Goal: Submit feedback/report problem

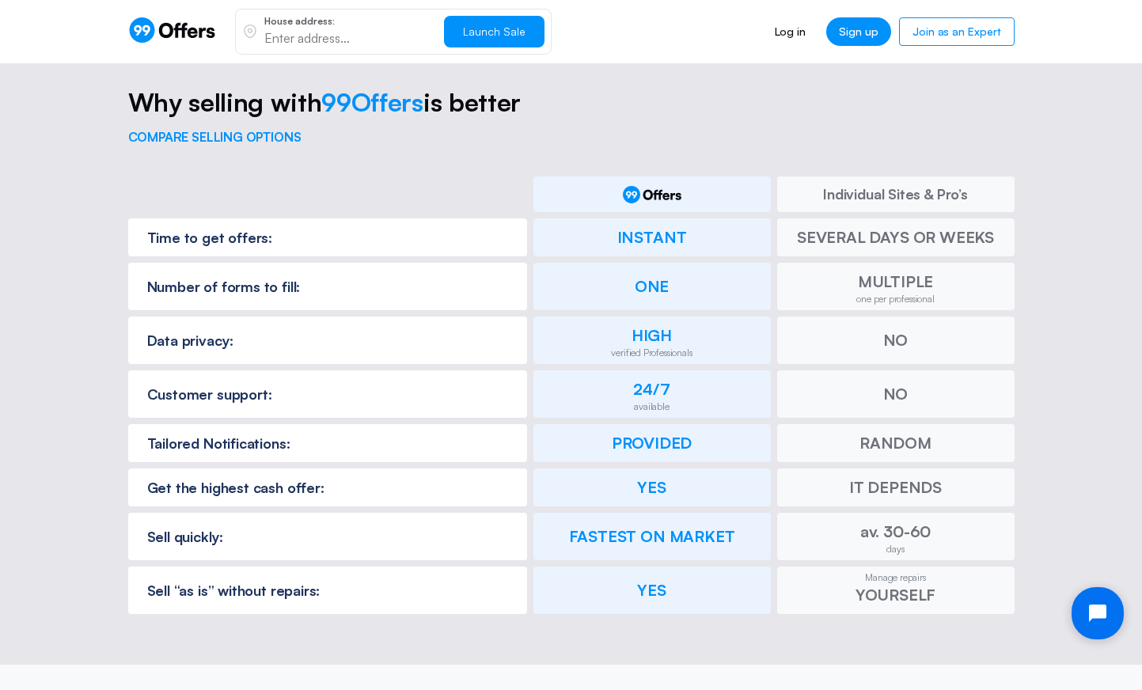
click at [1097, 608] on icon "Open chat widget" at bounding box center [1106, 613] width 25 height 25
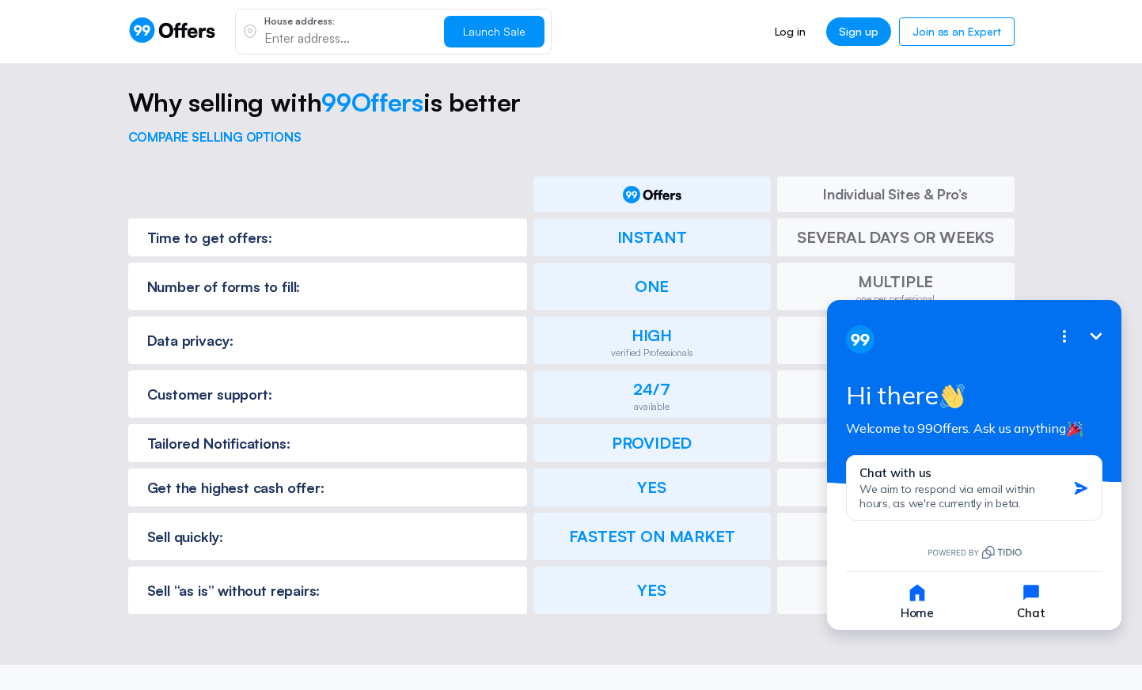
click at [1029, 602] on icon "button" at bounding box center [1031, 593] width 22 height 22
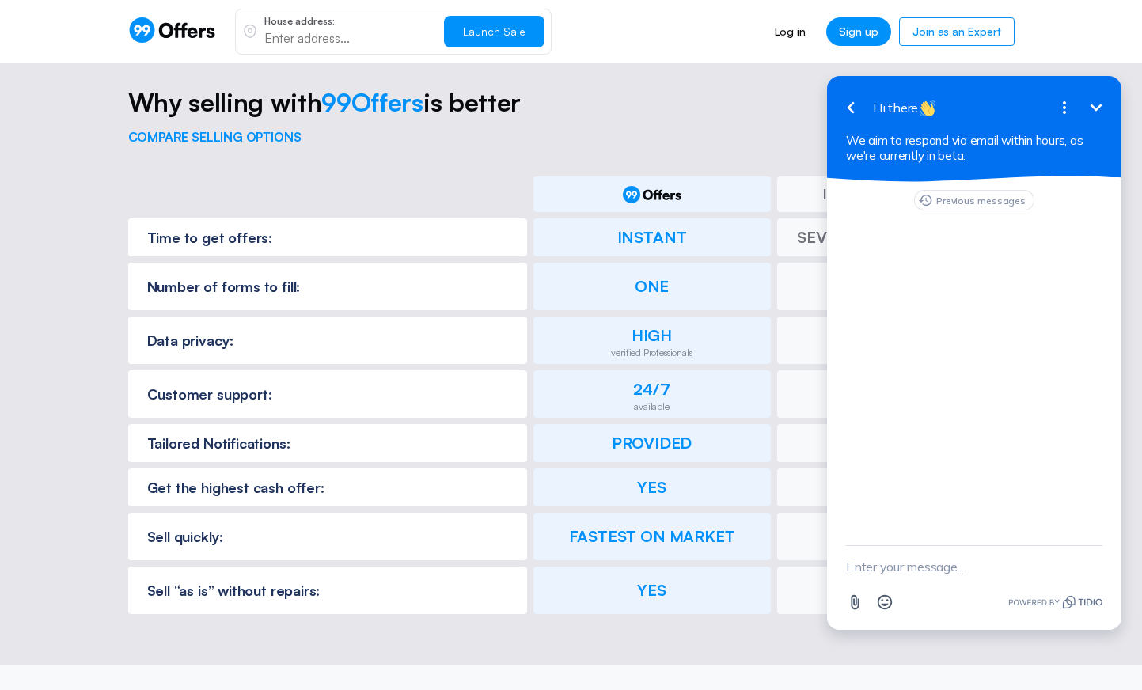
click at [896, 570] on textarea "New message" at bounding box center [974, 566] width 256 height 41
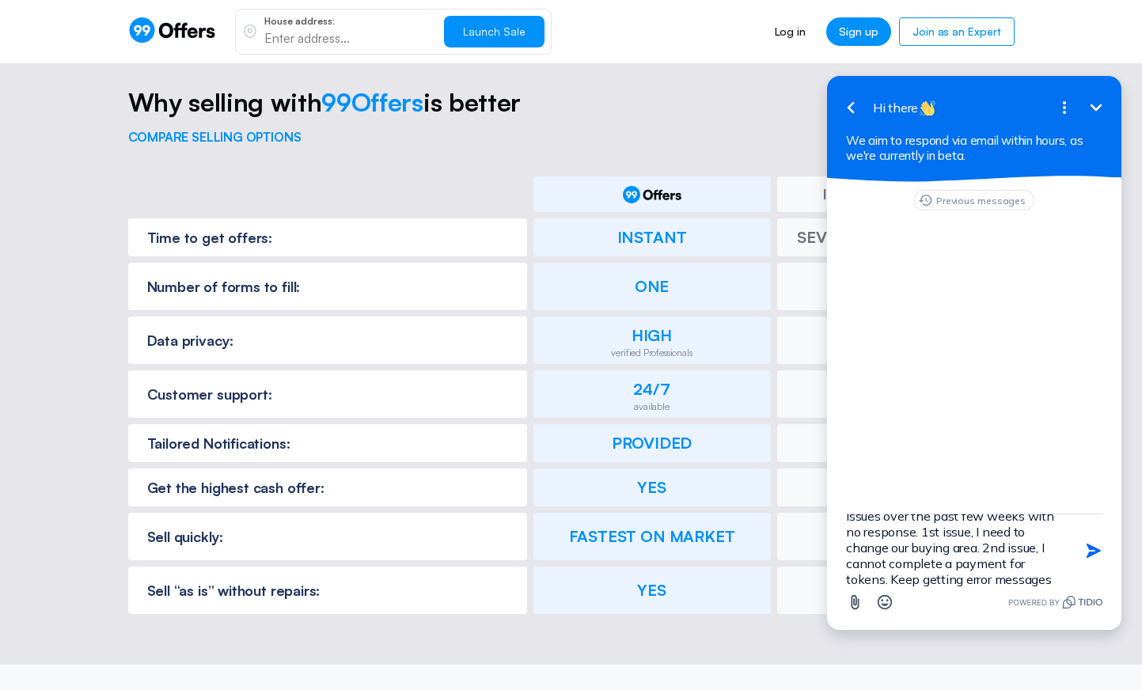
scroll to position [51, 0]
type textarea "I've reached out a few times about 2 issues over the past few weeks with no res…"
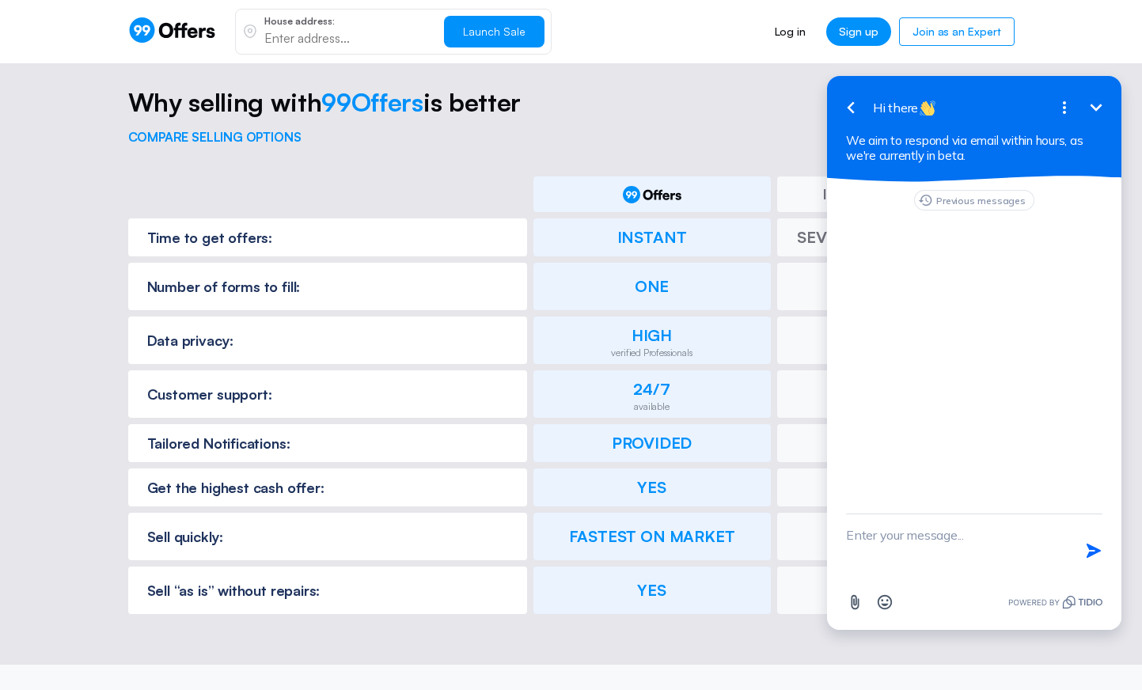
scroll to position [0, 0]
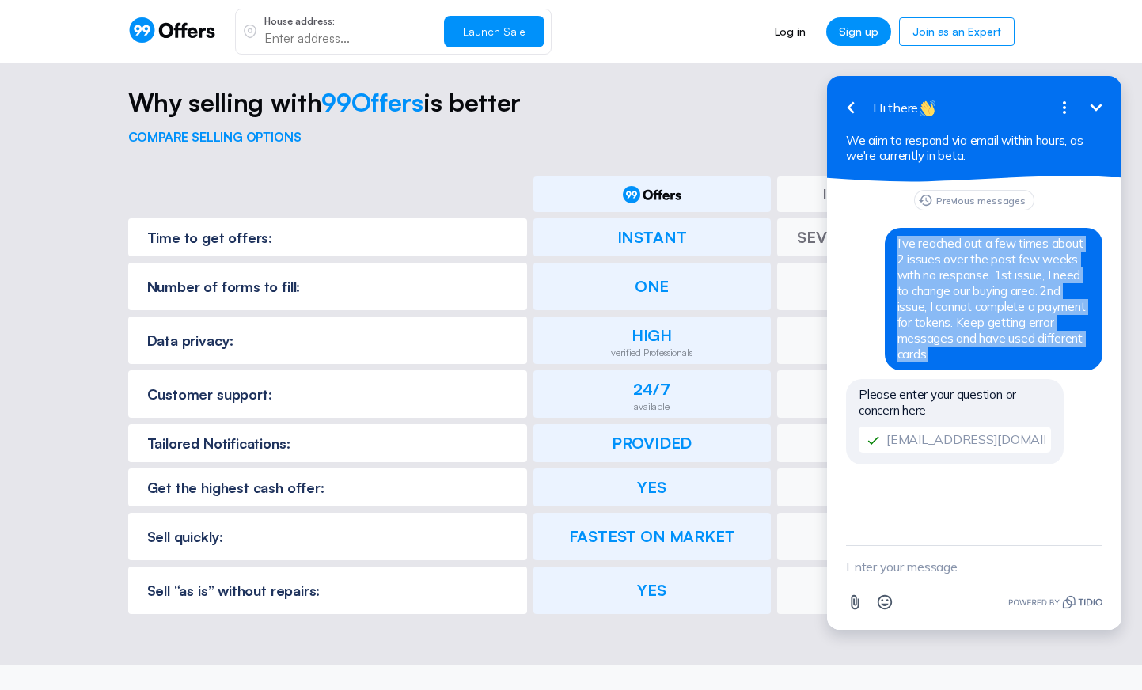
drag, startPoint x: 898, startPoint y: 244, endPoint x: 1071, endPoint y: 338, distance: 197.2
click at [1071, 338] on div "I've reached out a few times about 2 issues over the past few weeks with no res…" at bounding box center [994, 299] width 218 height 142
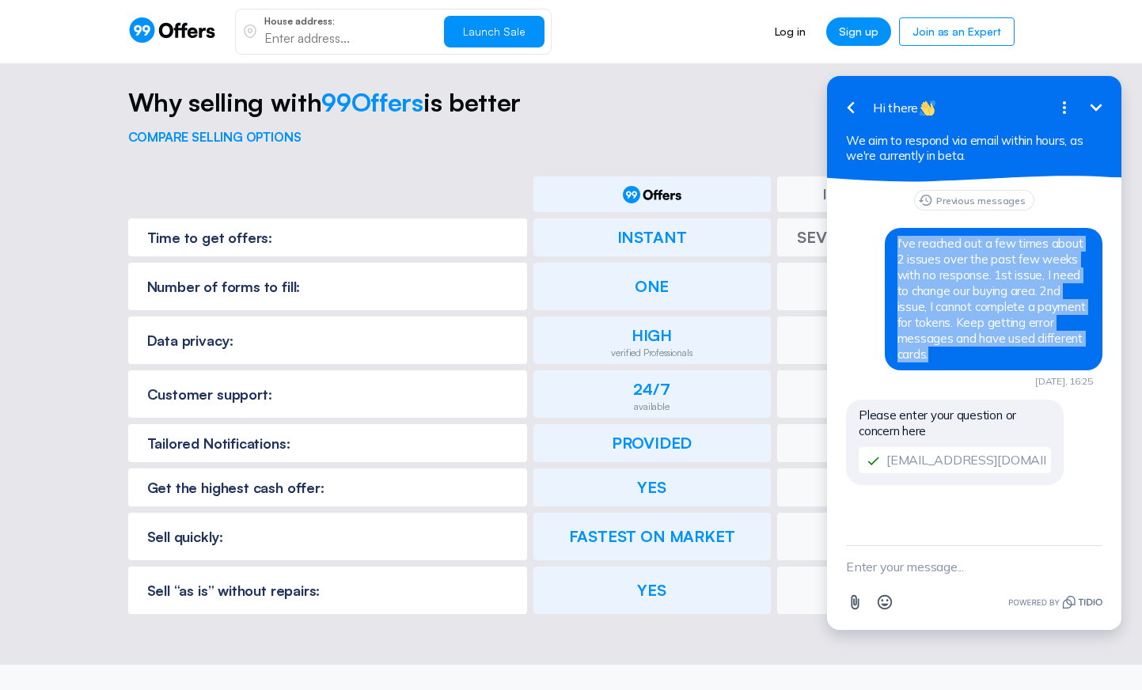
copy span "I've reached out a few times about 2 issues over the past few weeks with no res…"
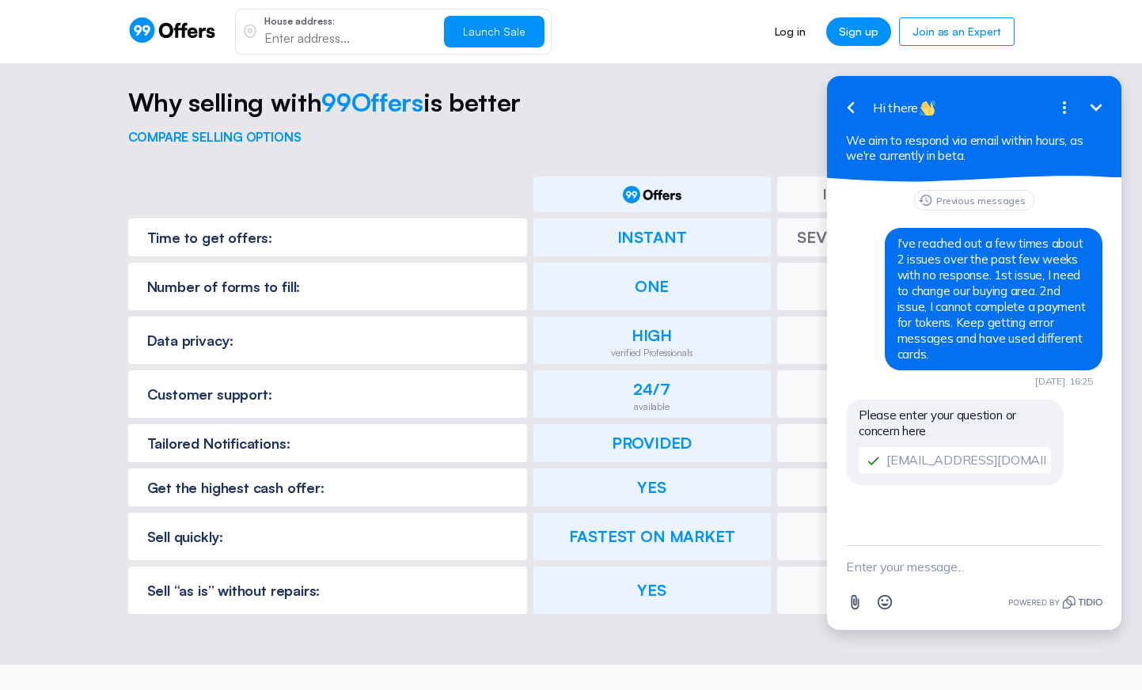
click at [859, 525] on div "Previous messages I've reached out a few times about 2 issues over the past few…" at bounding box center [974, 363] width 294 height 363
click at [855, 533] on div "Previous messages I've reached out a few times about 2 issues over the past few…" at bounding box center [974, 363] width 294 height 363
click at [854, 556] on textarea "New message" at bounding box center [974, 566] width 256 height 41
paste textarea "I've reached out a few times about 2 issues over the past few weeks with no res…"
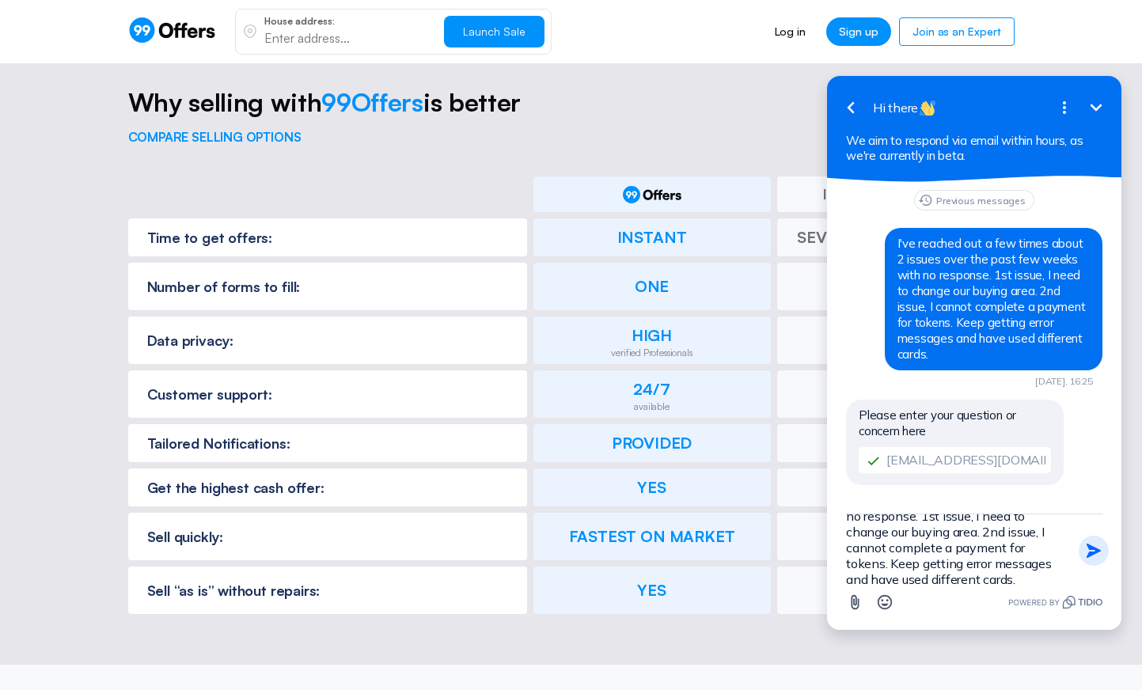
type textarea "I've reached out a few times about 2 issues over the past few weeks with no res…"
click at [1089, 556] on icon "button" at bounding box center [1093, 551] width 14 height 14
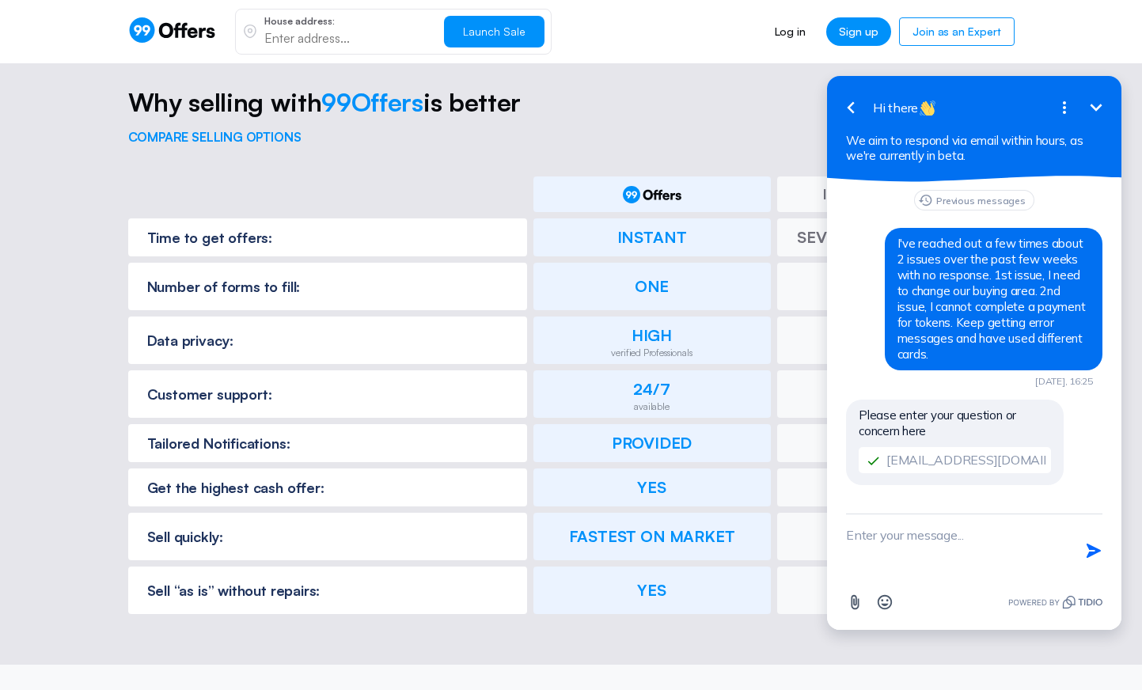
scroll to position [0, 0]
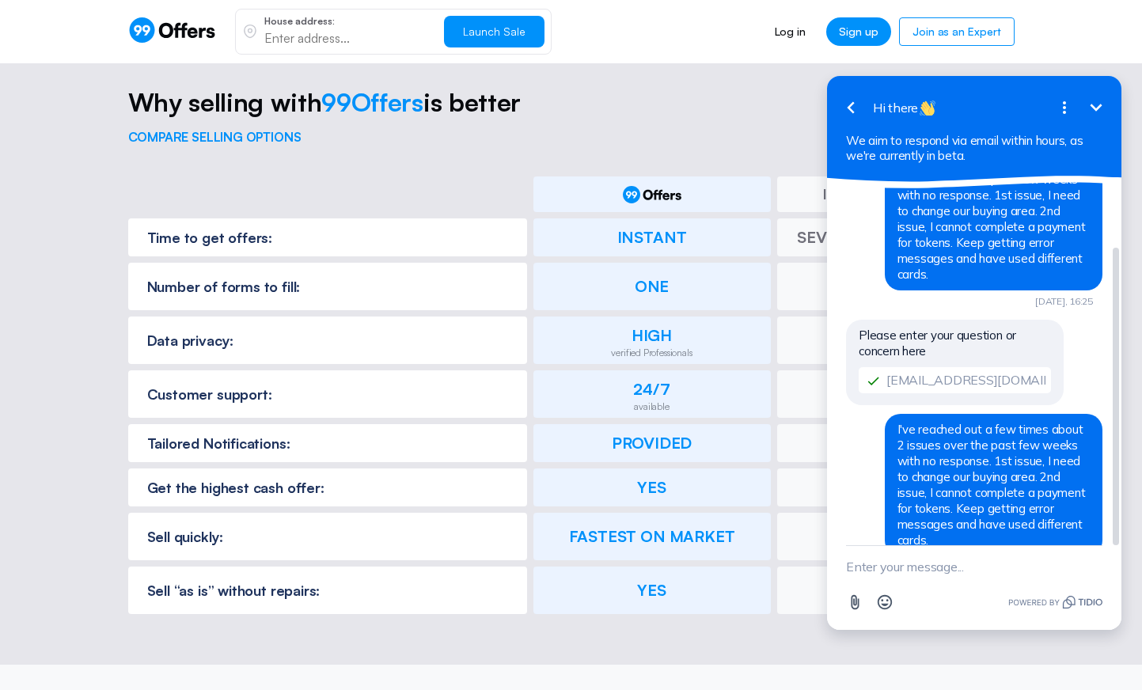
click at [908, 367] on input "[EMAIL_ADDRESS][DOMAIN_NAME]" at bounding box center [955, 380] width 192 height 26
click at [933, 328] on div "Please enter your question or concern here [EMAIL_ADDRESS][DOMAIN_NAME]" at bounding box center [955, 362] width 218 height 85
click at [931, 328] on span "Please enter your question or concern here" at bounding box center [937, 343] width 157 height 31
click at [1069, 109] on icon "Open options" at bounding box center [1064, 107] width 19 height 19
click at [1093, 108] on icon "Minimize" at bounding box center [1096, 107] width 12 height 7
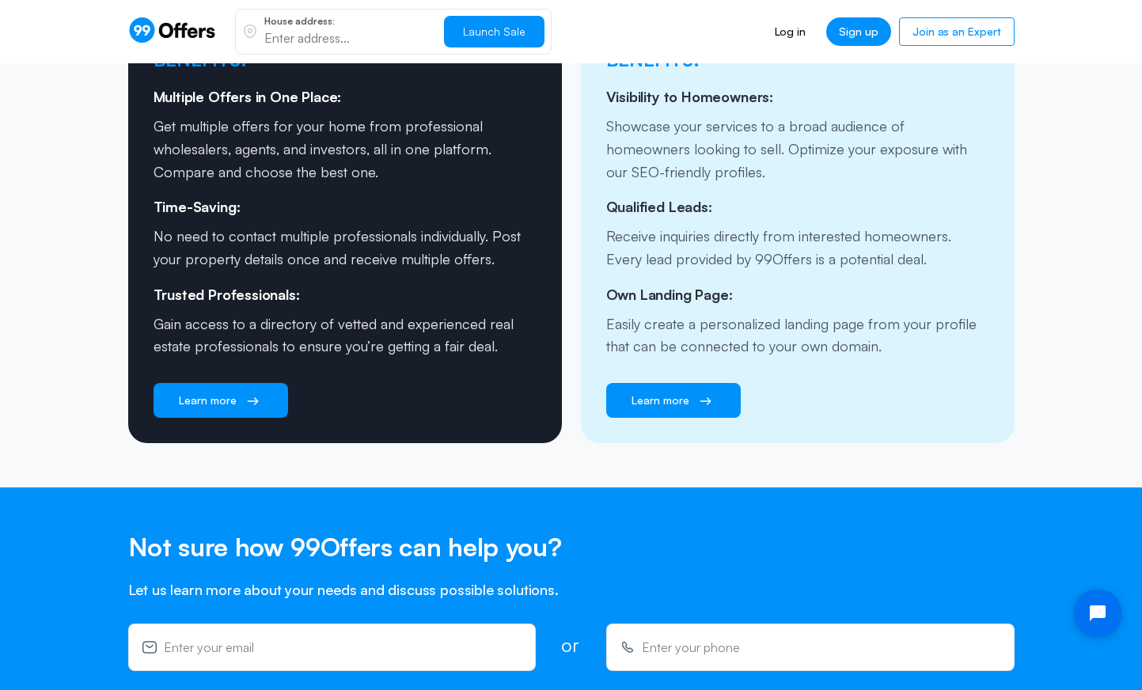
scroll to position [2574, 0]
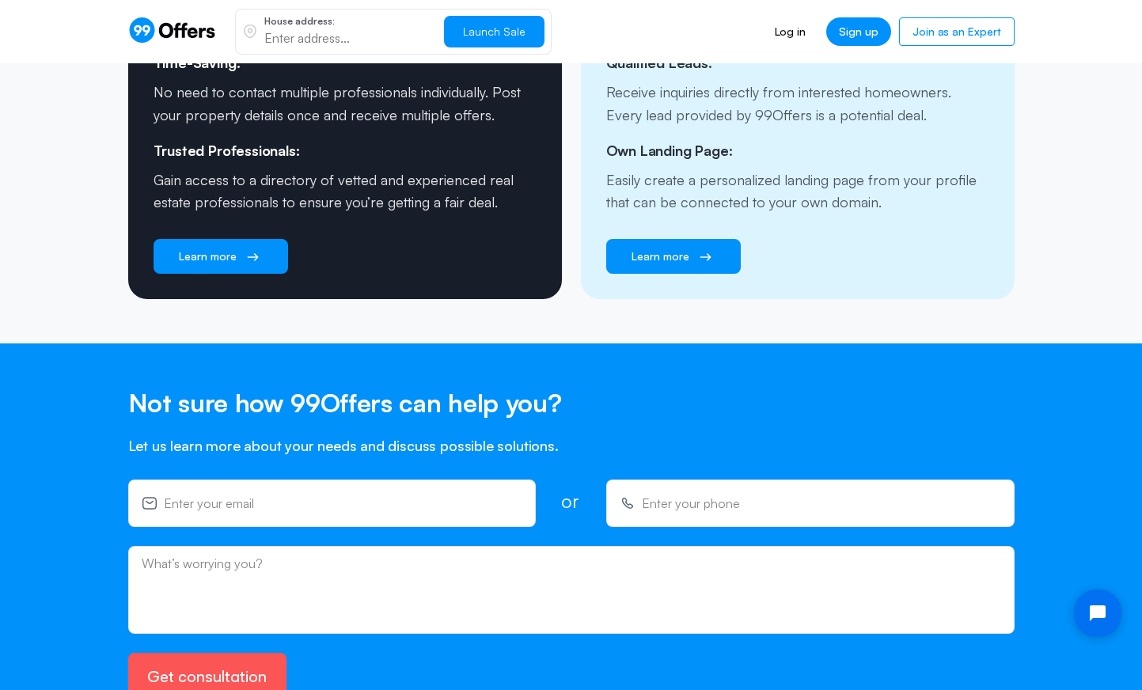
click at [278, 495] on input "email" at bounding box center [343, 503] width 358 height 17
type input "[EMAIL_ADDRESS][DOMAIN_NAME]"
click at [676, 495] on input "+1(___) ___-____" at bounding box center [821, 503] width 358 height 17
type input "[PHONE_NUMBER]"
click at [279, 546] on div "What’s worrying you?" at bounding box center [571, 590] width 886 height 88
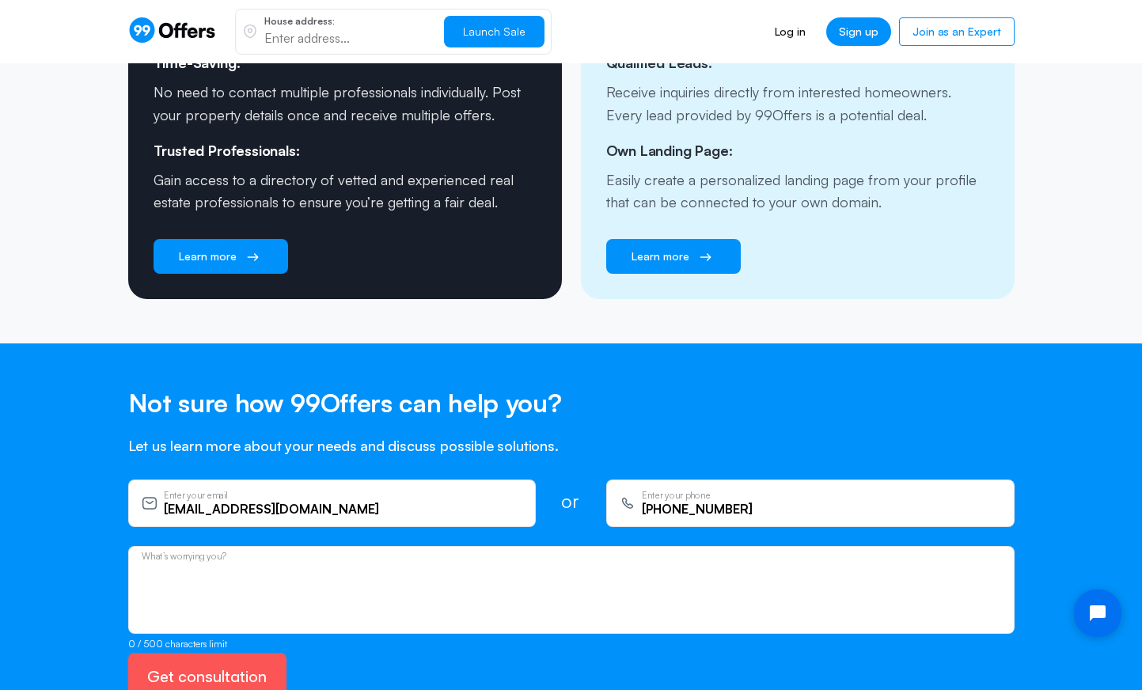
paste textarea "I've reached out a few times about 2 issues over the past few weeks with no res…"
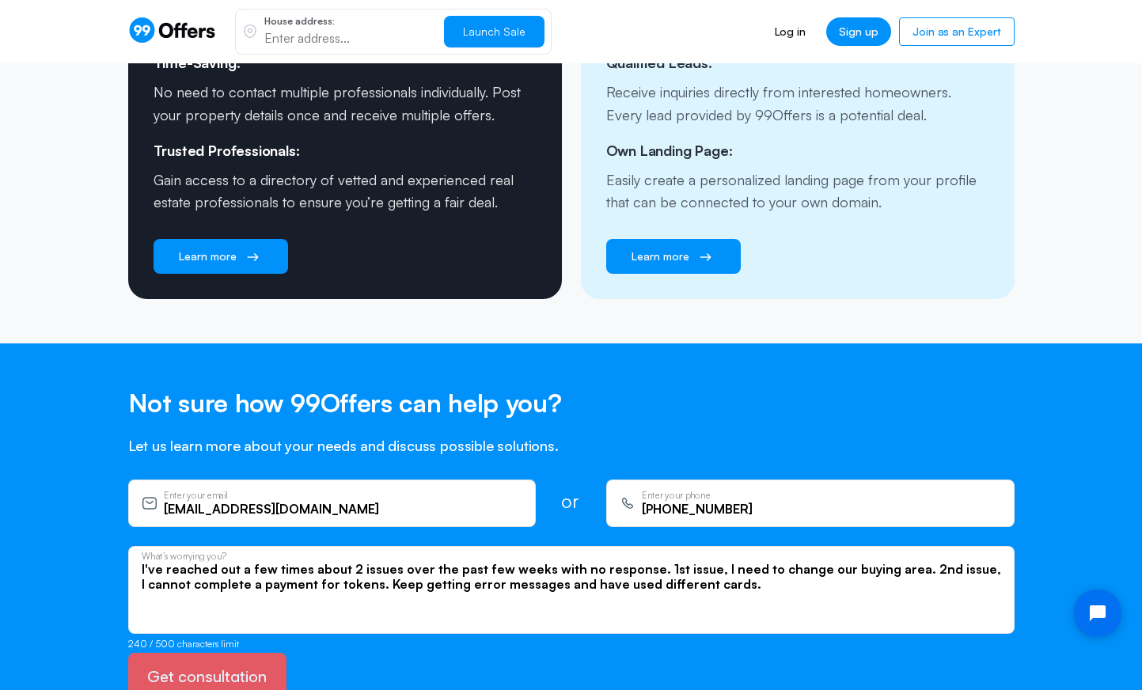
type textarea "I've reached out a few times about 2 issues over the past few weeks with no res…"
click at [241, 654] on button "Get consultation" at bounding box center [207, 676] width 158 height 47
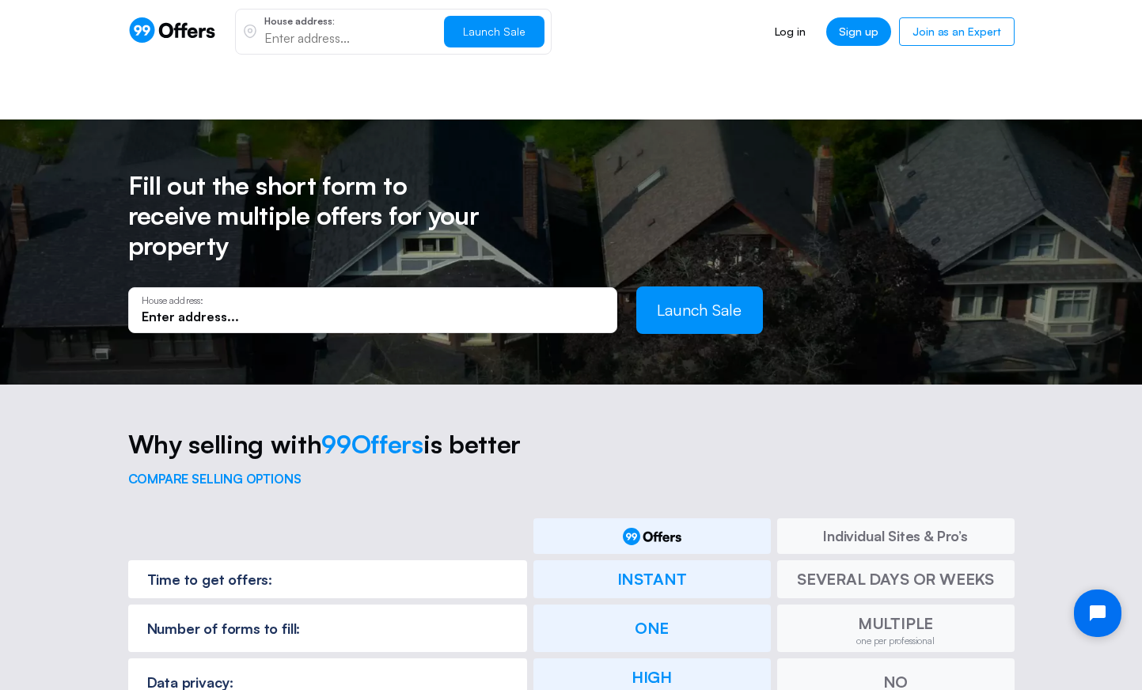
scroll to position [695, 0]
